Goal: Task Accomplishment & Management: Manage account settings

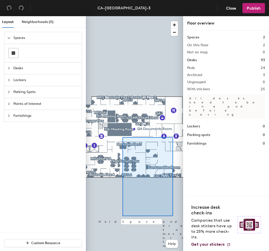
click at [170, 16] on div at bounding box center [134, 16] width 97 height 0
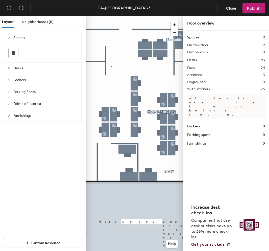
click at [111, 16] on div at bounding box center [134, 16] width 97 height 0
click at [112, 16] on div at bounding box center [134, 16] width 97 height 0
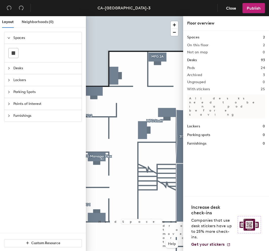
click at [114, 16] on div at bounding box center [134, 16] width 97 height 0
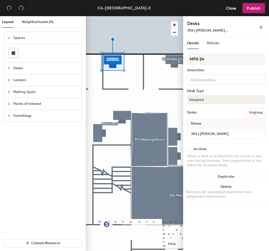
drag, startPoint x: 111, startPoint y: 67, endPoint x: 85, endPoint y: 46, distance: 33.3
click at [85, 46] on div "Layout Neighborhoods (0) Spaces Desks Lockers Parking Spots Points of Interest …" at bounding box center [134, 134] width 269 height 237
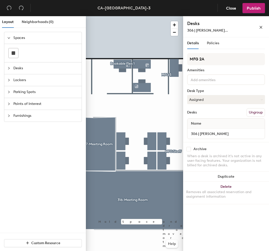
click at [123, 16] on div at bounding box center [134, 16] width 97 height 0
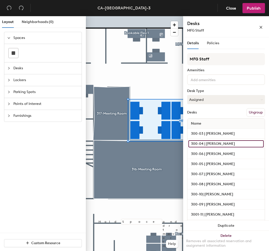
click at [200, 144] on input "300-04 | [PERSON_NAME]" at bounding box center [225, 143] width 75 height 7
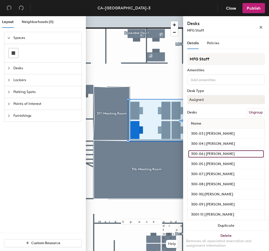
click at [200, 155] on input "300-06 | [PERSON_NAME]" at bounding box center [225, 153] width 75 height 7
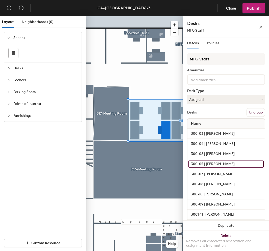
click at [203, 164] on input "300-05 | [PERSON_NAME]" at bounding box center [225, 163] width 75 height 7
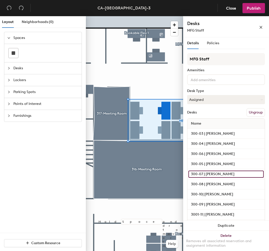
click at [202, 172] on input "300-07 | [PERSON_NAME]" at bounding box center [225, 173] width 75 height 7
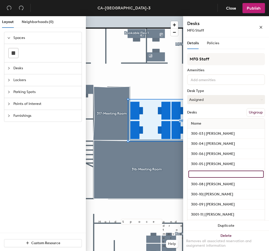
click at [202, 172] on input at bounding box center [225, 173] width 75 height 7
click at [214, 173] on input at bounding box center [225, 173] width 75 height 7
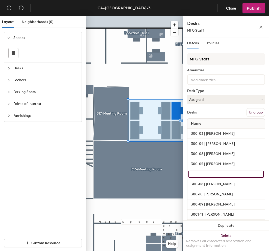
click at [203, 174] on input at bounding box center [225, 173] width 75 height 7
click at [229, 8] on span "Close" at bounding box center [231, 8] width 10 height 5
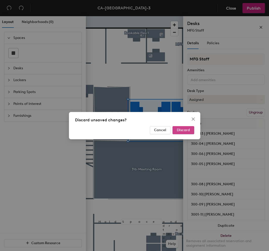
click at [183, 131] on span "Discard" at bounding box center [183, 130] width 13 height 4
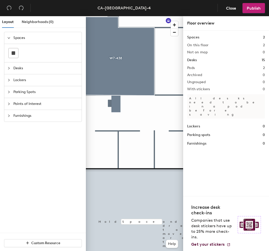
click at [162, 250] on html "Skip navigation Schedule Office People Analytics Visits Deliveries Services Man…" at bounding box center [134, 125] width 269 height 251
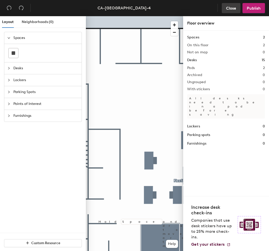
click at [231, 10] on span "Close" at bounding box center [231, 8] width 10 height 5
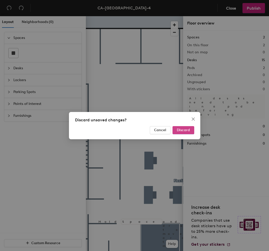
click at [183, 132] on span "Discard" at bounding box center [183, 130] width 13 height 4
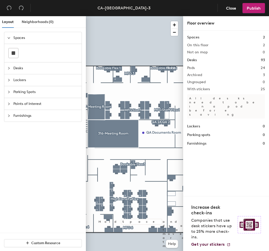
click at [106, 16] on div at bounding box center [134, 16] width 97 height 0
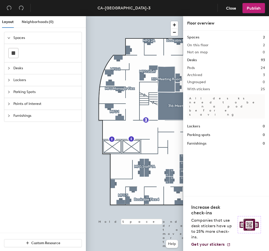
click at [121, 16] on div at bounding box center [134, 16] width 97 height 0
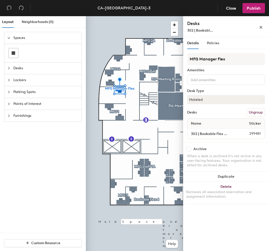
click at [108, 16] on div at bounding box center [134, 16] width 97 height 0
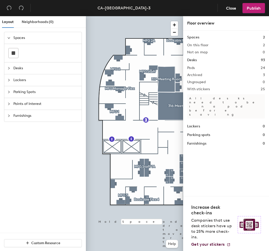
click at [76, 137] on div "Layout Neighborhoods (0) Spaces Desks Lockers Parking Spots Points of Interest …" at bounding box center [134, 134] width 269 height 237
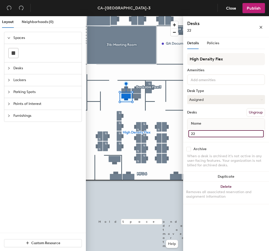
click at [200, 133] on input "22" at bounding box center [225, 133] width 75 height 7
type input "21"
click at [205, 131] on input "21" at bounding box center [225, 133] width 75 height 7
type input "22"
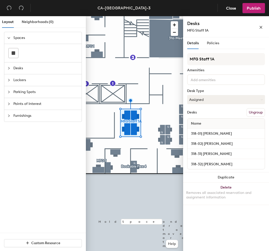
click at [166, 16] on div at bounding box center [134, 16] width 97 height 0
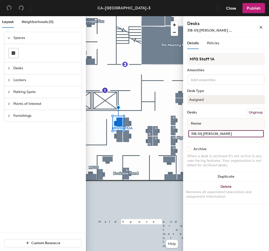
click at [259, 133] on input "318-01| [PERSON_NAME]" at bounding box center [225, 133] width 75 height 7
click at [200, 133] on input "318-01| [PERSON_NAME]" at bounding box center [225, 133] width 75 height 7
type input "318-23| [PERSON_NAME]"
click at [262, 28] on icon "close" at bounding box center [261, 27] width 4 height 4
click at [119, 16] on div at bounding box center [134, 16] width 97 height 0
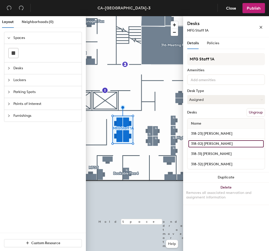
click at [201, 142] on input "318-02| [PERSON_NAME]" at bounding box center [225, 143] width 75 height 7
click at [201, 143] on input "318-02| [PERSON_NAME]" at bounding box center [225, 143] width 75 height 7
type input "318-25| [PERSON_NAME]"
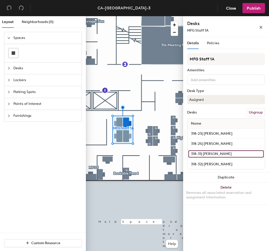
click at [201, 153] on input "318-31| [PERSON_NAME]" at bounding box center [225, 153] width 75 height 7
type input "318-26| [PERSON_NAME]"
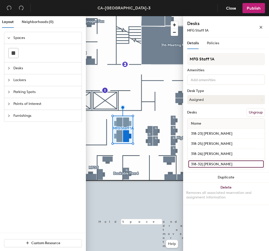
click at [201, 164] on input "318-32| [PERSON_NAME]" at bounding box center [225, 163] width 75 height 7
click at [204, 164] on input "318-32| [PERSON_NAME]" at bounding box center [225, 163] width 75 height 7
click at [201, 163] on input "318-32| [PERSON_NAME]" at bounding box center [225, 163] width 75 height 7
type input "318-24| [PERSON_NAME]"
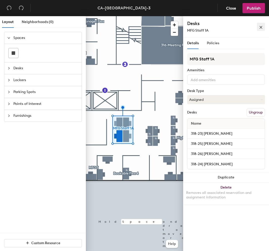
click at [260, 29] on icon "close" at bounding box center [261, 27] width 4 height 4
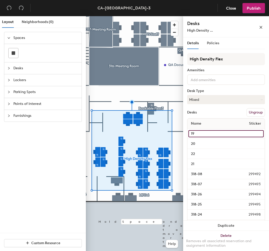
click at [197, 133] on input "19" at bounding box center [225, 133] width 75 height 7
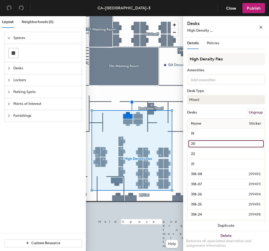
click at [202, 141] on input "20" at bounding box center [225, 143] width 75 height 7
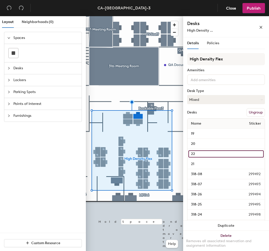
click at [210, 155] on input "22" at bounding box center [225, 153] width 75 height 7
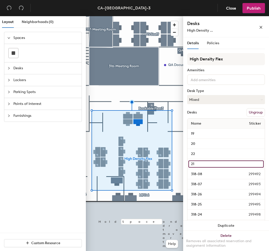
click at [209, 164] on input "21" at bounding box center [225, 163] width 75 height 7
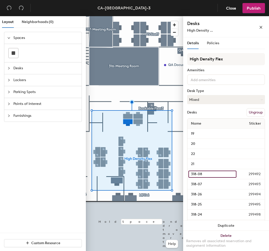
click at [210, 173] on input "318-08" at bounding box center [212, 173] width 48 height 7
click at [208, 175] on input "318-08" at bounding box center [212, 173] width 48 height 7
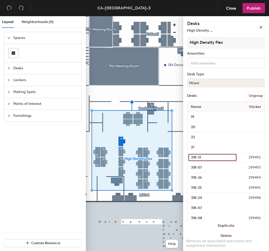
scroll to position [25, 0]
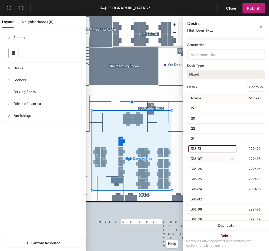
type input "318-31"
click at [215, 161] on input "318-07" at bounding box center [212, 158] width 48 height 7
click at [213, 160] on input "318-07" at bounding box center [212, 158] width 48 height 7
type input "318-32"
click at [211, 165] on input "318-26" at bounding box center [212, 168] width 48 height 7
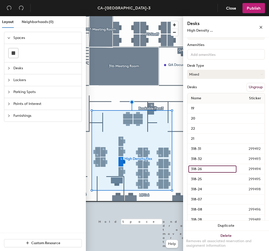
click at [211, 169] on input "318-26" at bounding box center [212, 168] width 48 height 7
click at [210, 171] on input "318-26" at bounding box center [212, 168] width 48 height 7
click at [210, 168] on input "318-26" at bounding box center [212, 168] width 48 height 7
type input "318-33"
click at [211, 177] on input "318-25" at bounding box center [212, 178] width 48 height 7
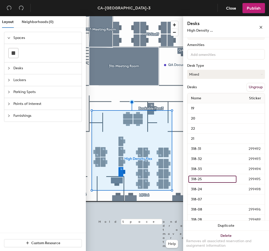
click at [211, 177] on input "318-25" at bounding box center [212, 178] width 48 height 7
type input "318-34"
click at [215, 189] on input "318-24" at bounding box center [212, 189] width 48 height 7
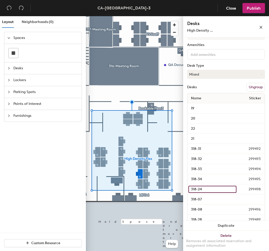
click at [214, 188] on input "318-24" at bounding box center [212, 189] width 48 height 7
click at [212, 189] on input "318-24" at bounding box center [212, 189] width 48 height 7
type input "318-37"
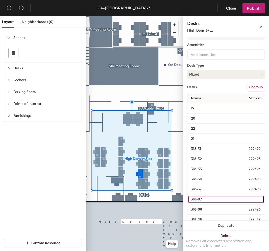
click at [218, 199] on input "318-07" at bounding box center [225, 199] width 75 height 7
click at [217, 198] on input "318-07" at bounding box center [225, 199] width 75 height 7
click at [211, 198] on input "318-07" at bounding box center [225, 199] width 75 height 7
type input "318-36"
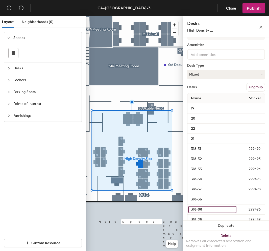
click at [210, 207] on input "318-08" at bounding box center [212, 209] width 48 height 7
click at [210, 208] on input "318-08" at bounding box center [212, 209] width 48 height 7
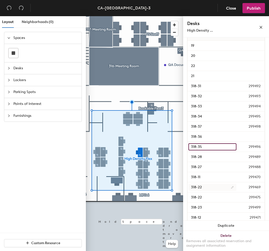
scroll to position [101, 0]
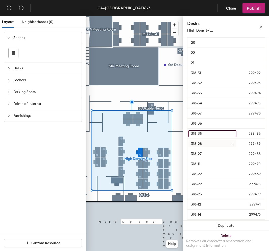
type input "318-35"
click at [208, 145] on input "318-28" at bounding box center [212, 143] width 48 height 7
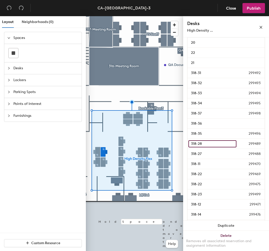
click at [208, 145] on input "318-28" at bounding box center [212, 143] width 48 height 7
type input "318-29"
click at [206, 152] on input "318-27" at bounding box center [212, 153] width 48 height 7
click at [209, 152] on input "318-27" at bounding box center [212, 153] width 48 height 7
type input "318-30"
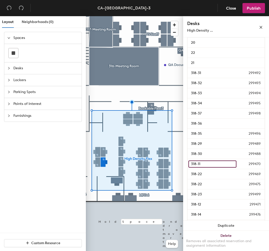
click at [209, 162] on input "318-11" at bounding box center [212, 163] width 48 height 7
click at [211, 164] on input "318-11" at bounding box center [212, 163] width 48 height 7
type input "318-40"
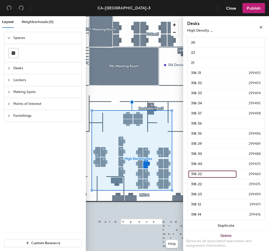
click at [205, 173] on input "318-22" at bounding box center [212, 173] width 48 height 7
type input "318-41"
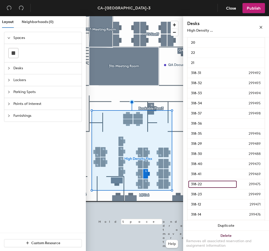
click at [206, 185] on input "318-22" at bounding box center [212, 183] width 48 height 7
click at [206, 184] on input "318-22" at bounding box center [212, 183] width 48 height 7
type input "318-42"
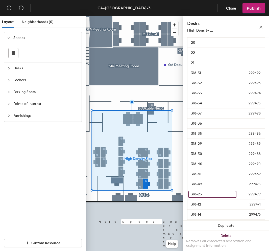
click at [213, 192] on input "318-23" at bounding box center [212, 194] width 48 height 7
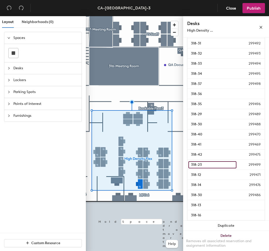
scroll to position [151, 0]
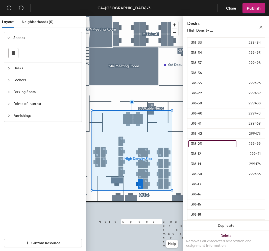
click at [211, 144] on input "318-23" at bounding box center [212, 143] width 48 height 7
type input "318-38"
click at [209, 152] on input "318-12" at bounding box center [212, 153] width 49 height 7
click at [209, 153] on input "318-12" at bounding box center [212, 153] width 49 height 7
type input "318-39"
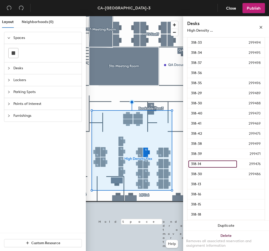
click at [214, 162] on input "318-14" at bounding box center [212, 163] width 48 height 7
click at [214, 164] on input "318-14" at bounding box center [212, 163] width 48 height 7
type input "318-43"
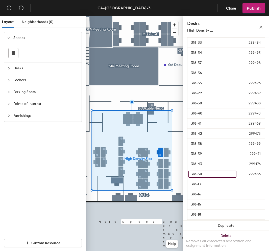
click at [213, 172] on input "318-30" at bounding box center [212, 173] width 48 height 7
click at [211, 173] on input "318-30" at bounding box center [212, 173] width 48 height 7
type input "318-27"
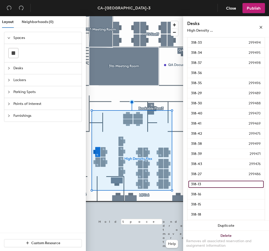
click at [214, 181] on input "318-13" at bounding box center [225, 183] width 75 height 7
click at [214, 182] on input "318-13" at bounding box center [225, 183] width 75 height 7
type input "318-44"
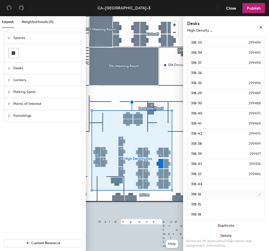
click at [212, 190] on div "318-16" at bounding box center [225, 194] width 77 height 10
click at [212, 192] on input "318-16" at bounding box center [225, 194] width 75 height 7
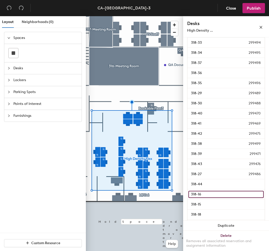
click at [212, 193] on input "318-16" at bounding box center [225, 194] width 75 height 7
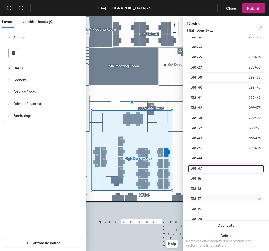
scroll to position [198, 0]
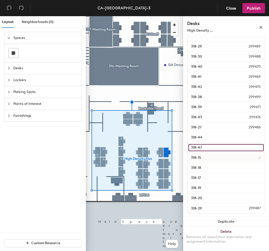
type input "318-47"
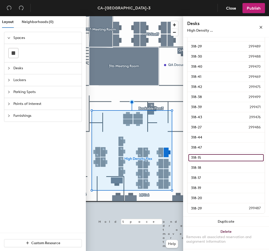
click at [214, 157] on input "318-15" at bounding box center [225, 157] width 75 height 7
type input "318-48"
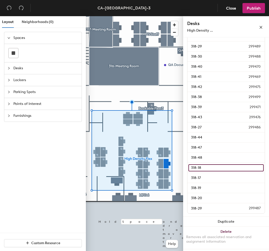
click at [212, 164] on input "318-18" at bounding box center [225, 167] width 75 height 7
click at [212, 166] on input "318-18" at bounding box center [225, 167] width 75 height 7
type input "318-49"
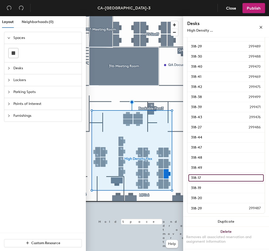
click at [213, 174] on input "318-17" at bounding box center [225, 177] width 75 height 7
click at [212, 177] on input "318-17" at bounding box center [225, 177] width 75 height 7
type input "318-50"
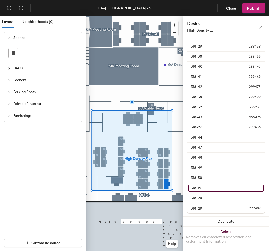
click at [226, 188] on input "318-19" at bounding box center [225, 187] width 75 height 7
click at [224, 187] on input "318-19" at bounding box center [225, 187] width 75 height 7
type input "318-46"
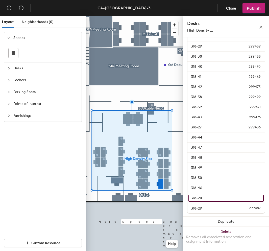
click at [212, 200] on input "318-20" at bounding box center [225, 197] width 75 height 7
click at [211, 199] on input "318-20" at bounding box center [225, 197] width 75 height 7
type input "318-45"
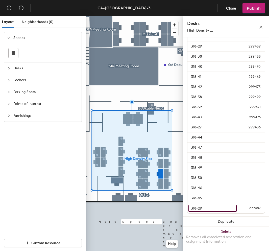
click at [211, 209] on input "318-29" at bounding box center [212, 207] width 48 height 7
click at [210, 207] on input "318-29" at bounding box center [212, 207] width 48 height 7
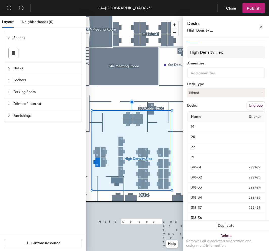
scroll to position [0, 0]
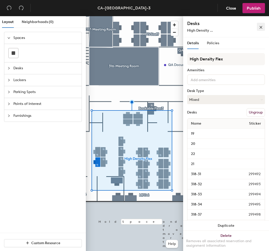
type input "318-28"
click at [261, 29] on icon "close" at bounding box center [261, 27] width 4 height 4
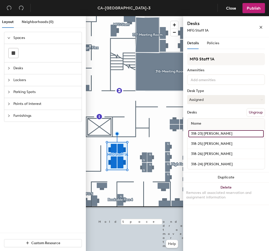
click at [211, 134] on input "318-23| [PERSON_NAME]" at bounding box center [225, 133] width 75 height 7
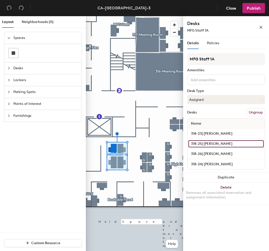
click at [210, 142] on input "318-25| [PERSON_NAME]" at bounding box center [225, 143] width 75 height 7
click at [153, 16] on div at bounding box center [134, 16] width 97 height 0
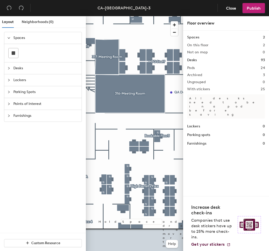
click at [132, 16] on div at bounding box center [134, 16] width 97 height 0
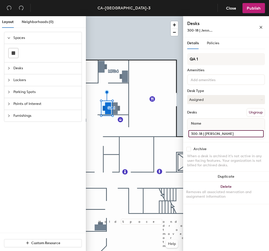
click at [232, 134] on input "300-18 | [PERSON_NAME]" at bounding box center [225, 133] width 75 height 7
type input "17"
click at [119, 16] on div at bounding box center [134, 16] width 97 height 0
click at [211, 130] on input "300-17" at bounding box center [225, 133] width 75 height 7
type input "18"
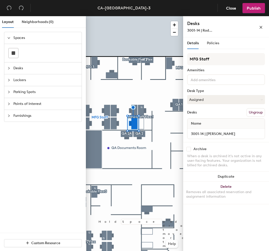
click at [129, 16] on div at bounding box center [134, 16] width 97 height 0
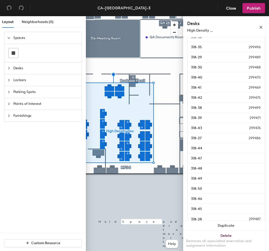
scroll to position [198, 0]
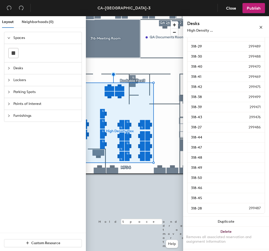
click at [116, 16] on div at bounding box center [134, 16] width 97 height 0
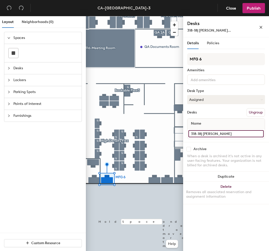
click at [199, 133] on input "318-18| [PERSON_NAME]" at bounding box center [225, 133] width 75 height 7
click at [201, 134] on input "318-18| [PERSON_NAME]" at bounding box center [225, 133] width 75 height 7
drag, startPoint x: 201, startPoint y: 133, endPoint x: 198, endPoint y: 132, distance: 3.0
click at [198, 132] on input "318-18| [PERSON_NAME]" at bounding box center [225, 133] width 75 height 7
click at [199, 132] on input "318-18| [PERSON_NAME]" at bounding box center [225, 133] width 75 height 7
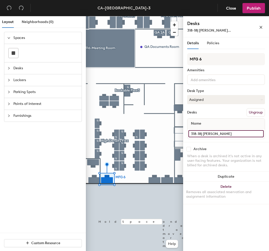
click at [201, 133] on input "318-18| [PERSON_NAME]" at bounding box center [225, 133] width 75 height 7
click at [198, 134] on input "318-18| [PERSON_NAME]" at bounding box center [225, 133] width 75 height 7
click at [202, 134] on input "318-18| [PERSON_NAME]" at bounding box center [225, 133] width 75 height 7
click at [201, 134] on input "318-18| [PERSON_NAME]" at bounding box center [225, 133] width 75 height 7
type input "318-53| [PERSON_NAME]"
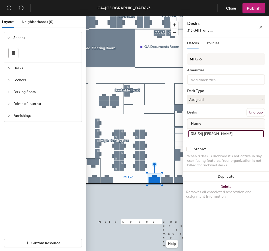
click at [201, 133] on input "318-34| [PERSON_NAME]" at bounding box center [225, 133] width 75 height 7
click at [202, 133] on input "318-34| [PERSON_NAME]" at bounding box center [225, 133] width 75 height 7
type input "318-52| [PERSON_NAME]"
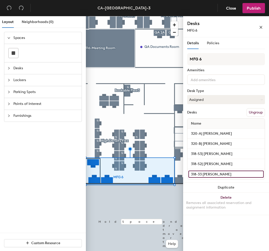
click at [200, 173] on input "318-33 [PERSON_NAME]" at bounding box center [225, 173] width 75 height 7
click at [202, 174] on input "318-33 [PERSON_NAME]" at bounding box center [225, 173] width 75 height 7
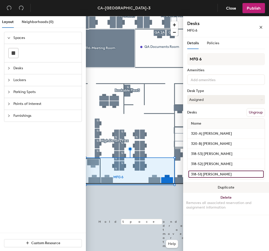
type input "318-51| [PERSON_NAME]"
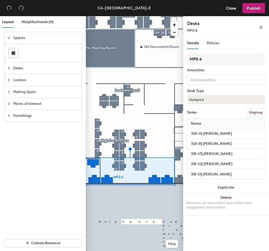
click at [111, 16] on div at bounding box center [134, 16] width 97 height 0
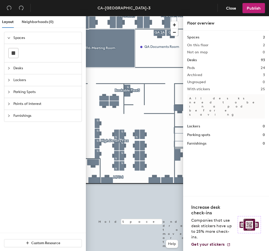
click at [233, 250] on html "Skip navigation Schedule Office People Analytics Visits Deliveries Services Man…" at bounding box center [134, 125] width 269 height 251
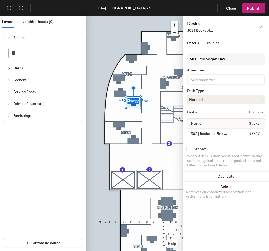
click at [13, 63] on span "Desks" at bounding box center [45, 68] width 65 height 12
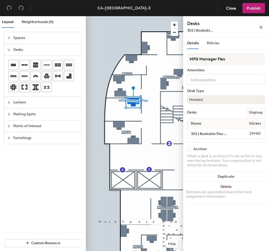
click at [113, 118] on div "Layout Neighborhoods (0) Spaces Desks Lockers Parking Spots Points of Interest …" at bounding box center [134, 134] width 269 height 237
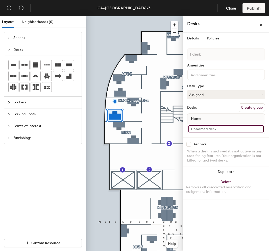
click at [200, 129] on input at bounding box center [225, 128] width 75 height 7
type input "2"
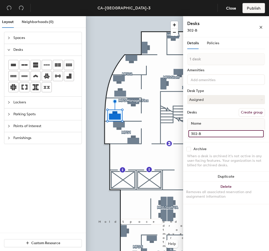
type input "302-B"
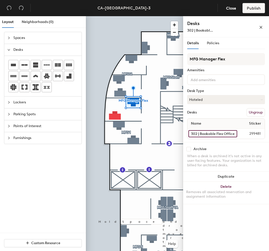
click at [206, 134] on input "302 | Bookable Flex Office" at bounding box center [212, 133] width 49 height 7
click at [197, 134] on input "302 | Bookable Flex Office" at bounding box center [212, 133] width 49 height 7
type input "302-A | Bookable Flex Office"
click at [247, 135] on span "299481" at bounding box center [250, 134] width 27 height 6
click at [261, 26] on icon "close" at bounding box center [261, 27] width 4 height 4
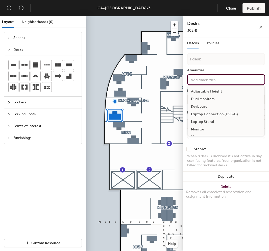
click at [213, 82] on input at bounding box center [212, 79] width 45 height 6
click at [217, 82] on input at bounding box center [212, 79] width 45 height 6
click at [208, 147] on div "Archive" at bounding box center [226, 149] width 78 height 5
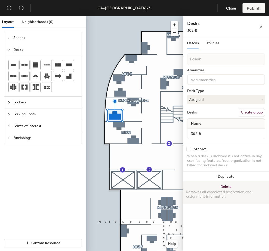
click at [235, 185] on button "Delete Removes all associated reservation and assignment information" at bounding box center [226, 192] width 86 height 22
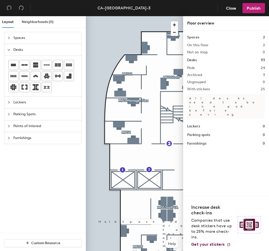
click at [137, 16] on div at bounding box center [134, 16] width 97 height 0
click at [249, 9] on span "Publish" at bounding box center [254, 8] width 14 height 5
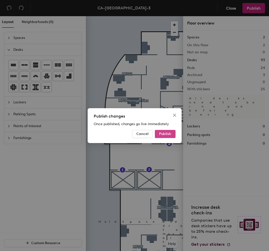
click at [167, 131] on button "Publish" at bounding box center [165, 134] width 21 height 8
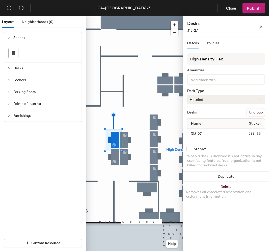
click at [216, 99] on button "Hoteled" at bounding box center [226, 99] width 78 height 9
click at [215, 111] on div "Assigned Hot Hoteled" at bounding box center [226, 122] width 78 height 27
click at [208, 99] on button "Hoteled" at bounding box center [226, 99] width 78 height 9
click at [205, 114] on div "Assigned" at bounding box center [212, 115] width 50 height 8
click at [203, 98] on button "Assigned" at bounding box center [226, 99] width 78 height 9
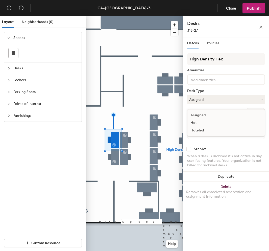
click at [203, 132] on div "Hoteled" at bounding box center [212, 130] width 50 height 8
click at [264, 29] on button "button" at bounding box center [261, 27] width 8 height 8
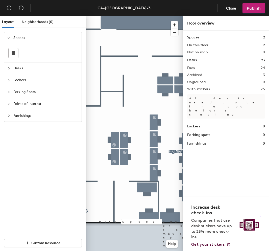
click at [114, 16] on div at bounding box center [134, 16] width 97 height 0
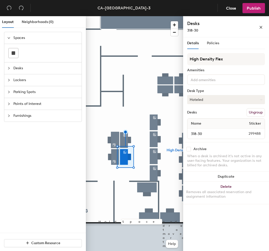
click at [216, 101] on button "Hoteled" at bounding box center [226, 99] width 78 height 9
click at [209, 114] on div "Assigned" at bounding box center [212, 115] width 50 height 8
click at [215, 101] on button "Assigned" at bounding box center [226, 99] width 78 height 9
click at [199, 131] on div "Hoteled" at bounding box center [212, 130] width 50 height 8
click at [234, 6] on span "Close" at bounding box center [231, 8] width 10 height 5
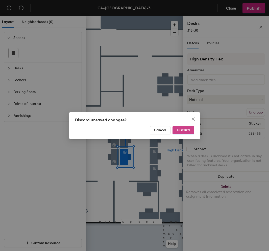
click at [180, 128] on span "Discard" at bounding box center [183, 130] width 13 height 4
